Goal: Task Accomplishment & Management: Use online tool/utility

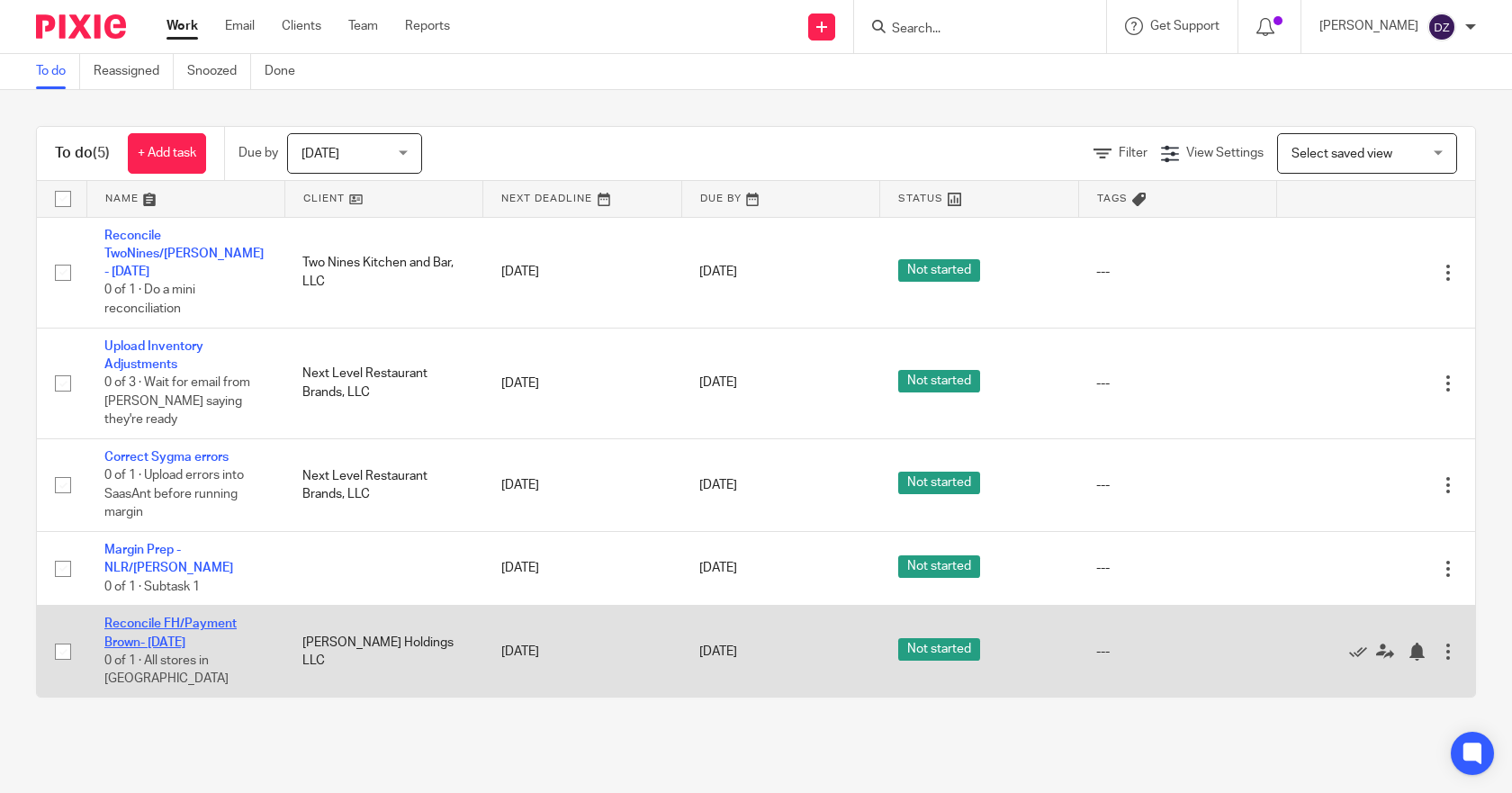
click at [196, 618] on link "Reconcile FH/Payment Brown- [DATE]" at bounding box center [171, 633] width 133 height 30
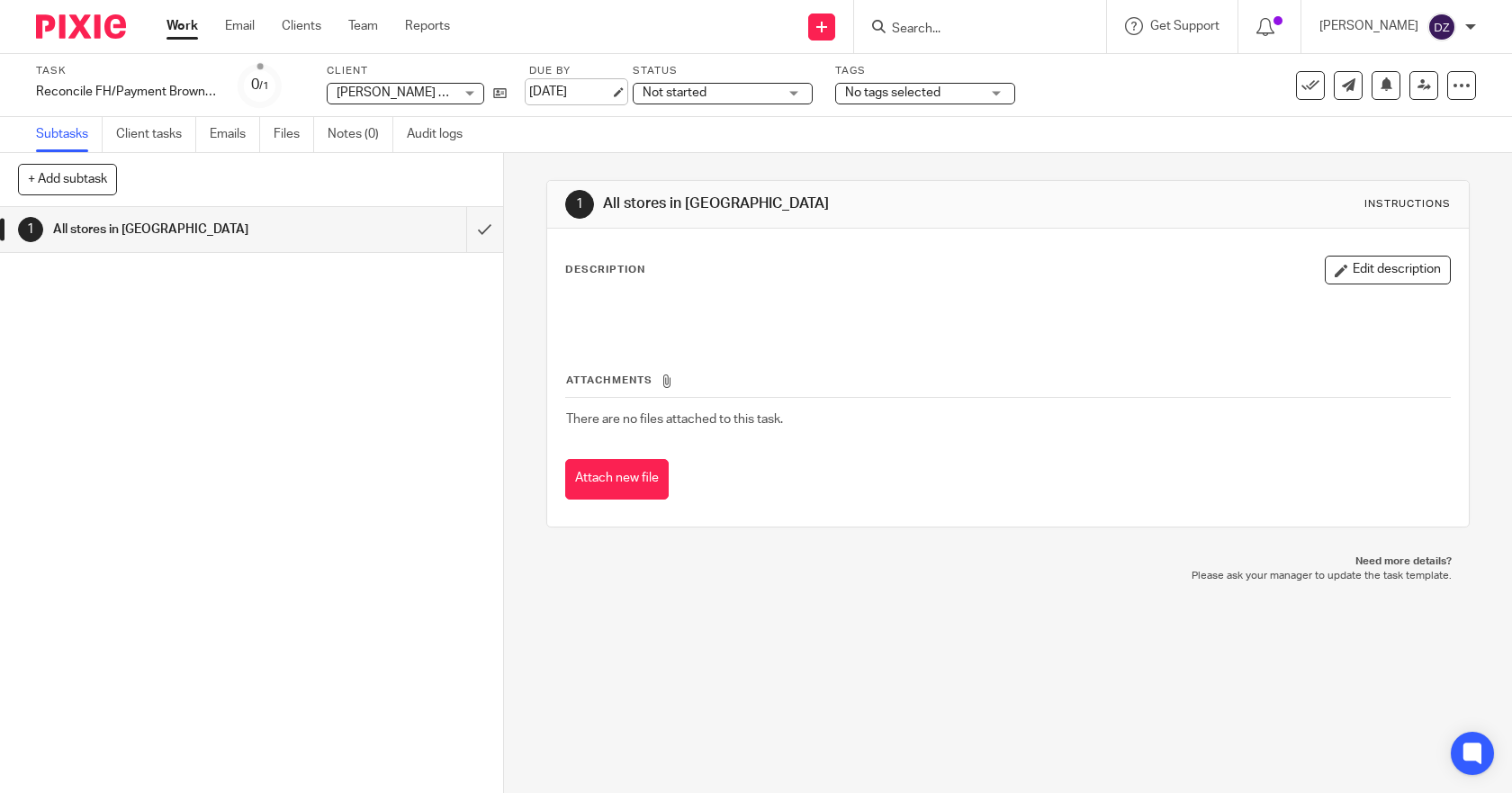
click at [572, 88] on link "[DATE]" at bounding box center [570, 92] width 81 height 19
click at [188, 26] on link "Work" at bounding box center [183, 27] width 31 height 18
